Goal: Task Accomplishment & Management: Use online tool/utility

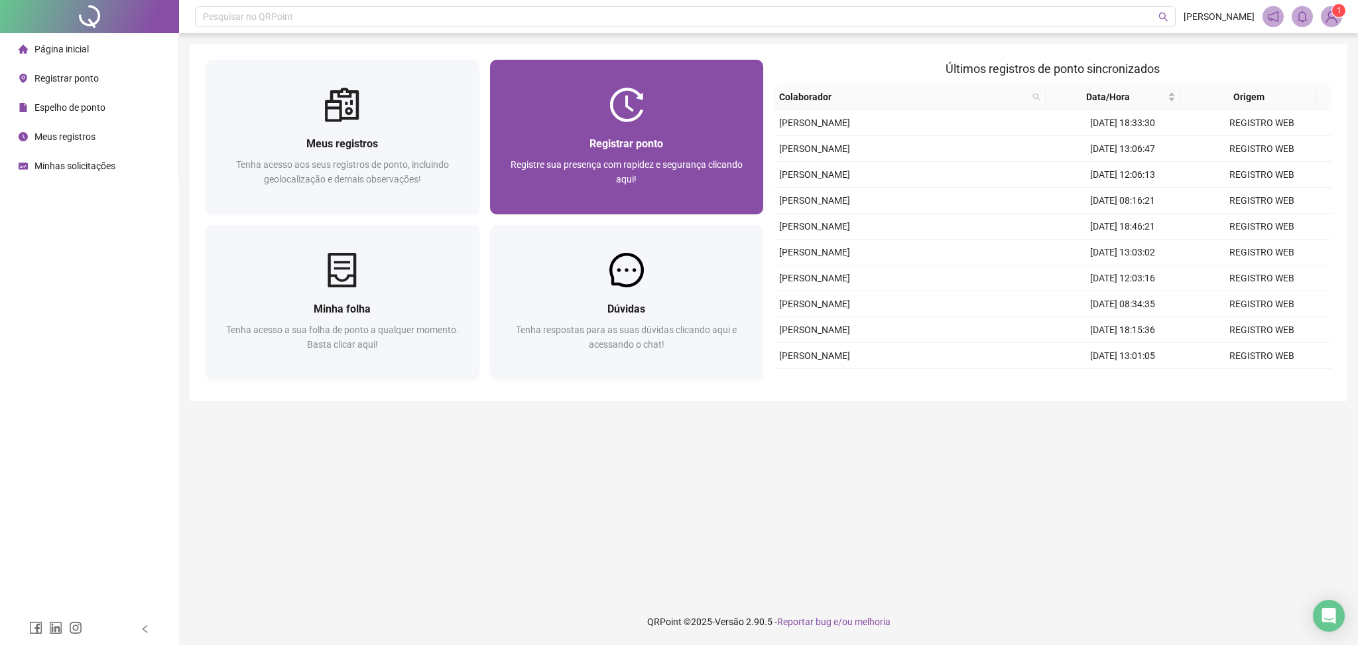
click at [688, 178] on div "Registre sua presença com rapidez e segurança clicando aqui!" at bounding box center [627, 179] width 242 height 44
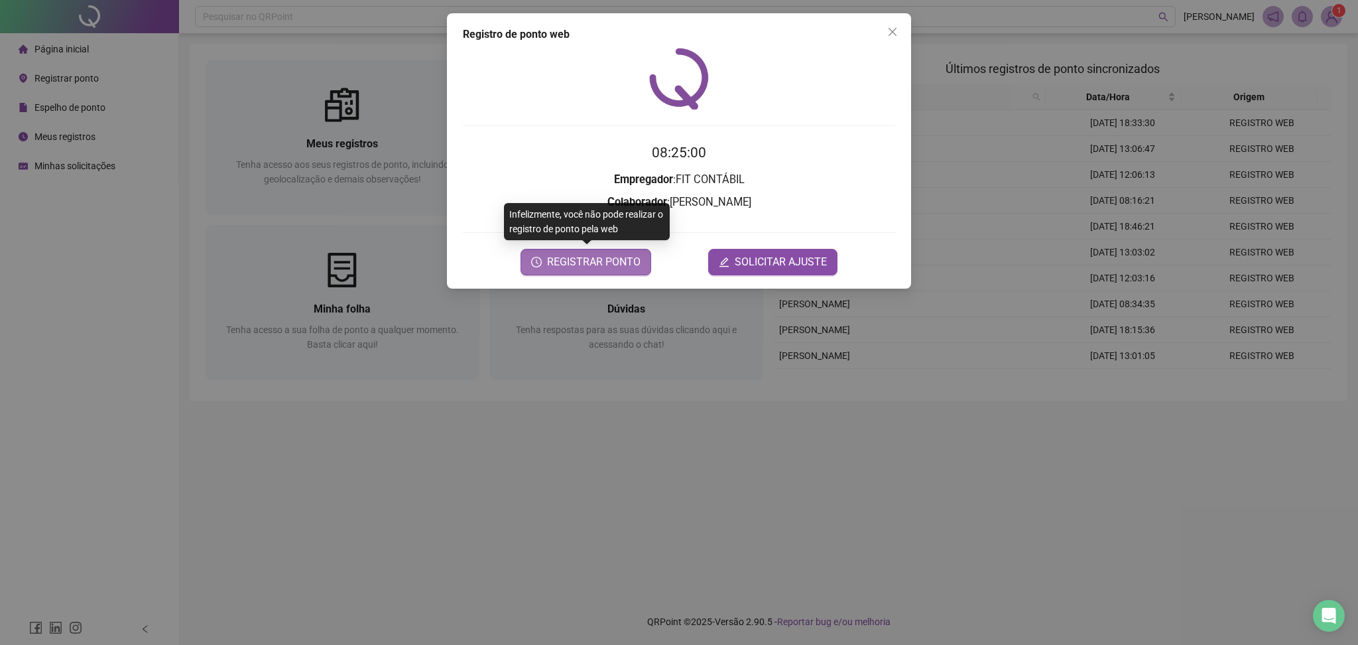
click at [579, 257] on span "REGISTRAR PONTO" at bounding box center [594, 262] width 94 height 16
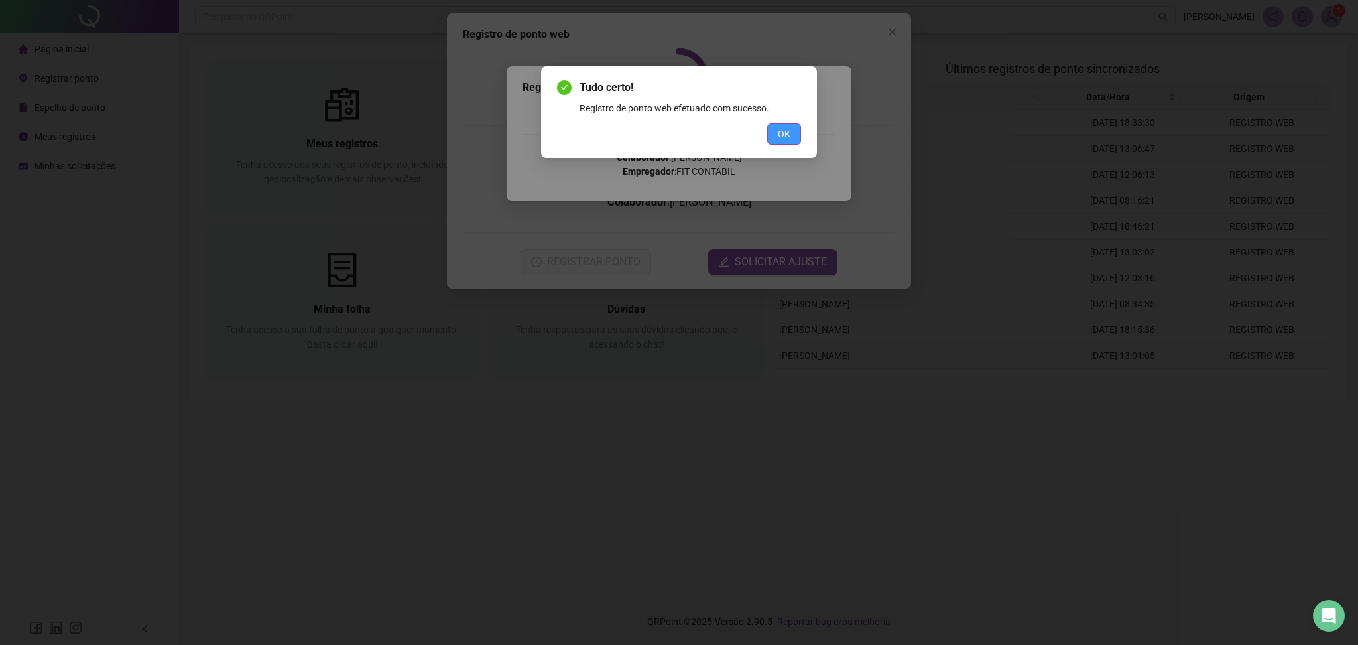
click at [767, 134] on button "OK" at bounding box center [784, 133] width 34 height 21
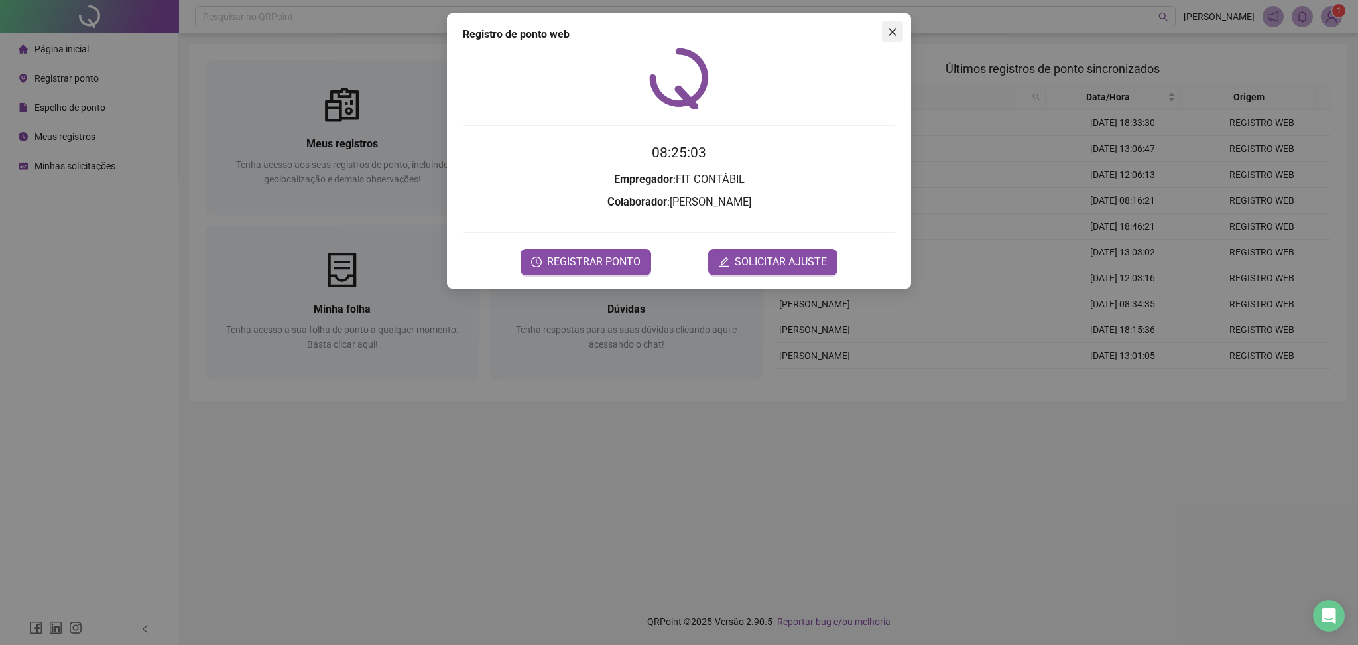
click at [894, 30] on icon "close" at bounding box center [893, 32] width 8 height 8
